Goal: Task Accomplishment & Management: Use online tool/utility

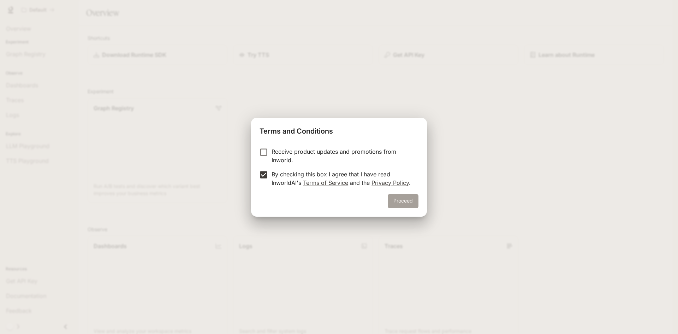
click at [406, 198] on button "Proceed" at bounding box center [403, 201] width 31 height 14
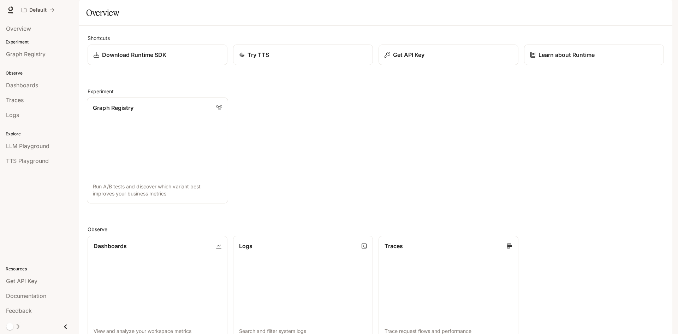
click at [163, 138] on link "Graph Registry Run A/B tests and discover which variant best improves your busi…" at bounding box center [157, 151] width 141 height 106
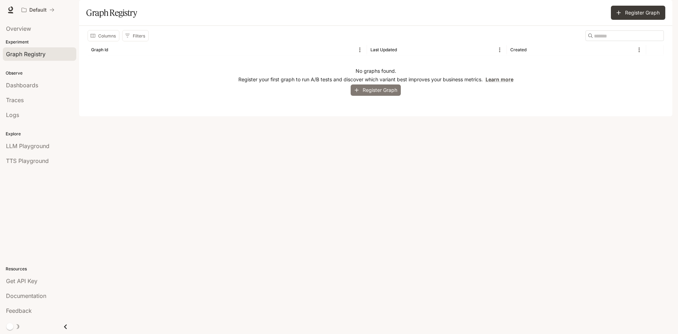
click at [371, 96] on button "Register Graph" at bounding box center [376, 90] width 50 height 12
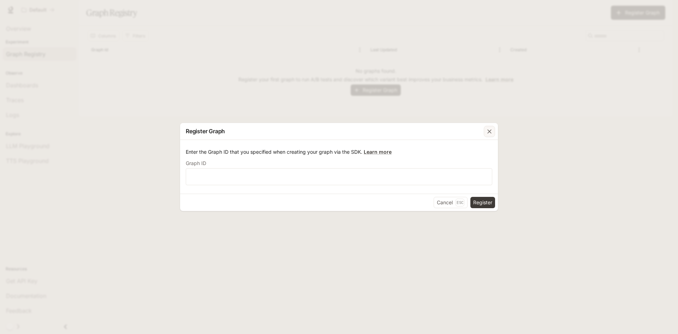
click at [484, 134] on div "button" at bounding box center [489, 131] width 11 height 11
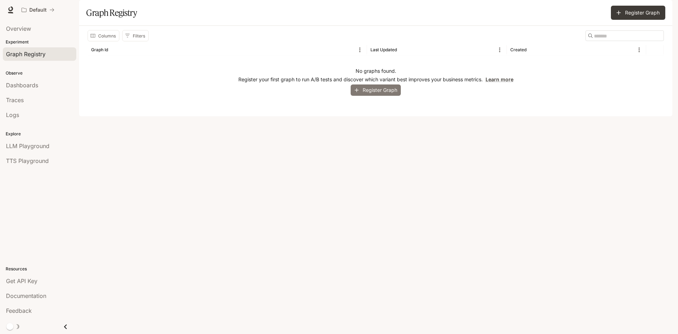
click at [380, 96] on button "Register Graph" at bounding box center [376, 90] width 50 height 12
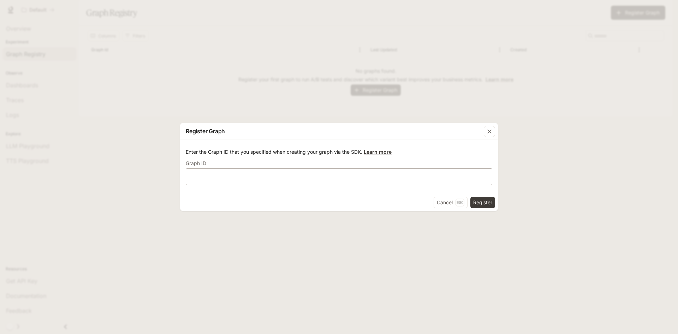
click at [274, 172] on div "​" at bounding box center [339, 176] width 307 height 17
click at [491, 137] on div "button" at bounding box center [489, 131] width 11 height 11
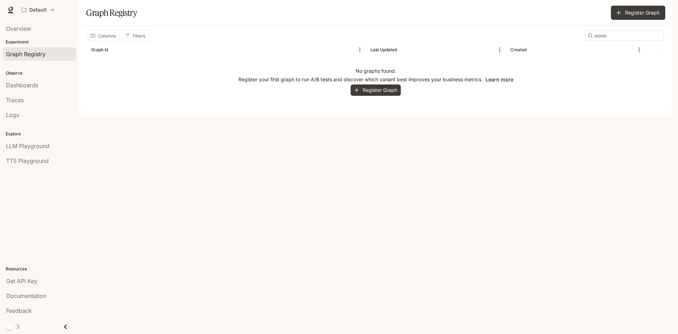
click at [26, 44] on p "Experiment" at bounding box center [39, 42] width 79 height 6
click at [30, 32] on span "Overview" at bounding box center [18, 28] width 25 height 8
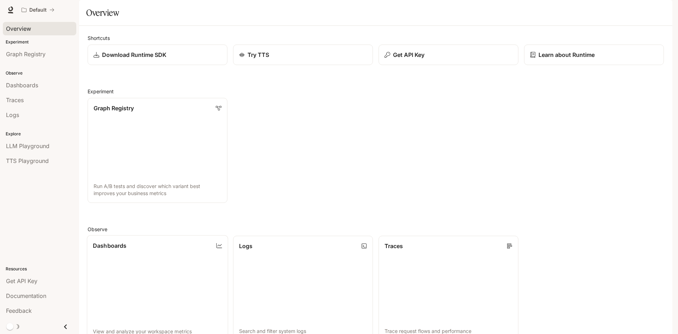
scroll to position [176, 0]
